Goal: Task Accomplishment & Management: Complete application form

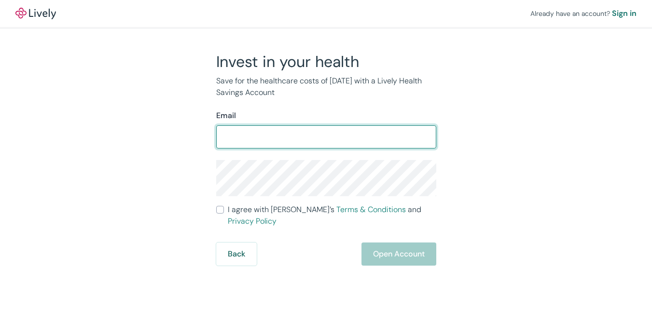
click at [216, 206] on input "I agree with Lively’s Terms & Conditions and Privacy Policy" at bounding box center [220, 210] width 8 height 8
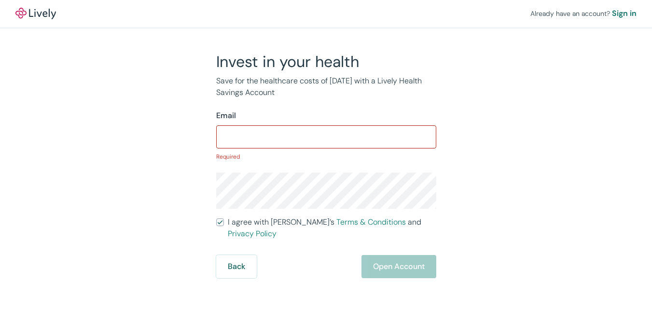
click at [216, 219] on input "I agree with Lively’s Terms & Conditions and Privacy Policy" at bounding box center [220, 223] width 8 height 8
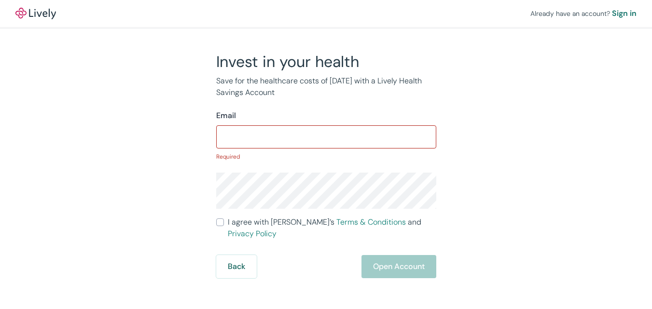
click at [216, 219] on input "I agree with Lively’s Terms & Conditions and Privacy Policy" at bounding box center [220, 223] width 8 height 8
checkbox input "true"
